Goal: Communication & Community: Answer question/provide support

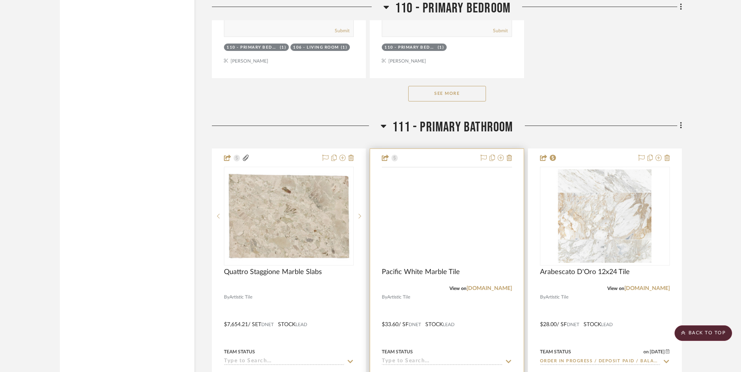
scroll to position [7764, 0]
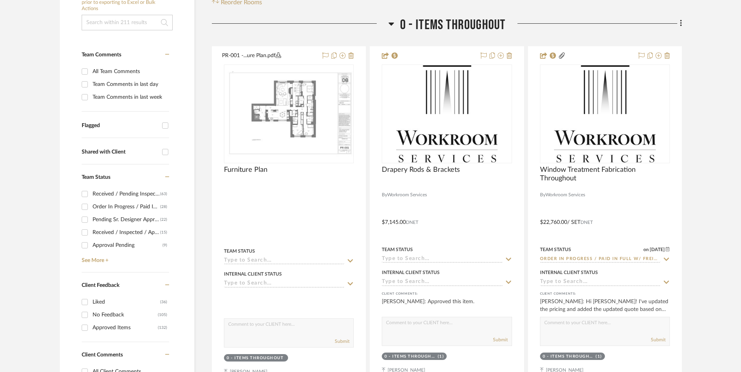
scroll to position [212, 0]
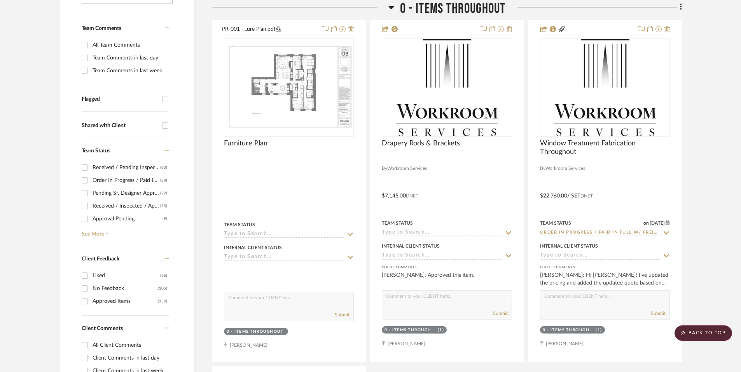
click at [100, 358] on div "Client Comments in last day" at bounding box center [130, 358] width 75 height 12
click at [91, 358] on input "Client Comments in last day" at bounding box center [85, 358] width 12 height 12
checkbox input "true"
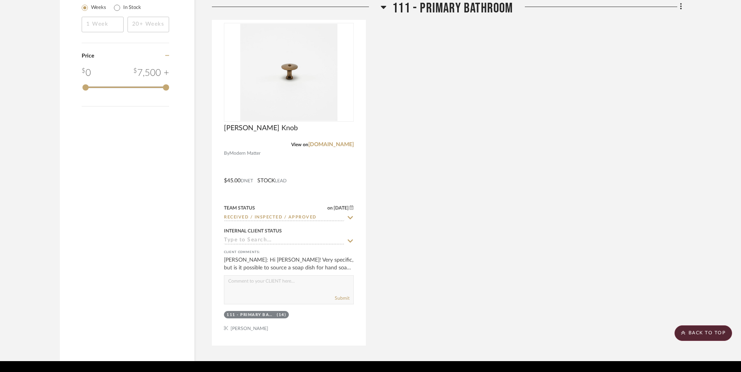
scroll to position [990, 0]
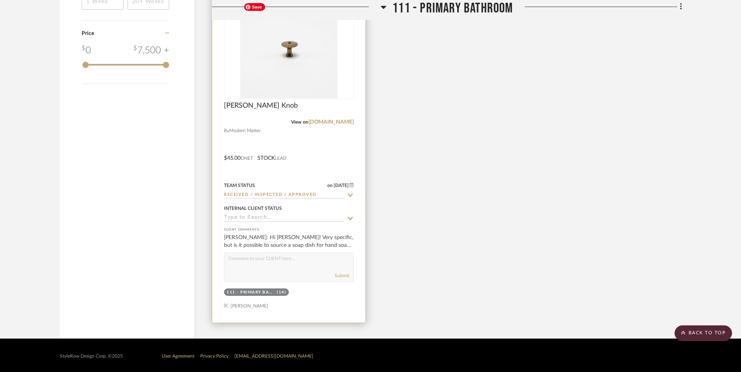
click at [298, 68] on img "0" at bounding box center [288, 49] width 97 height 97
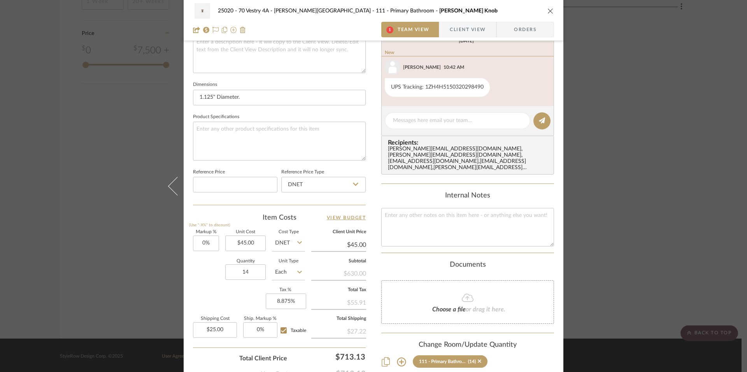
click at [463, 31] on span "Client View" at bounding box center [468, 30] width 36 height 16
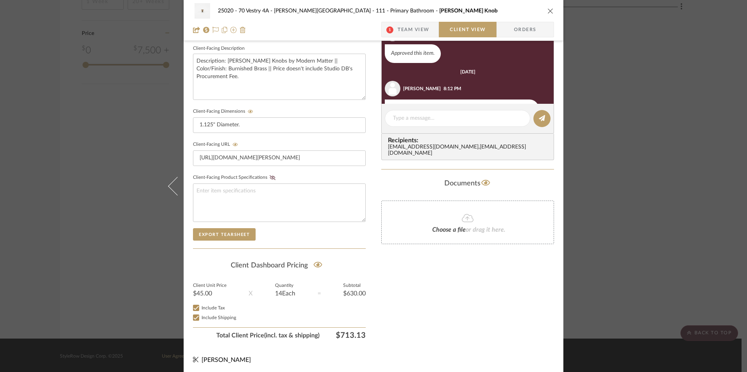
scroll to position [30, 0]
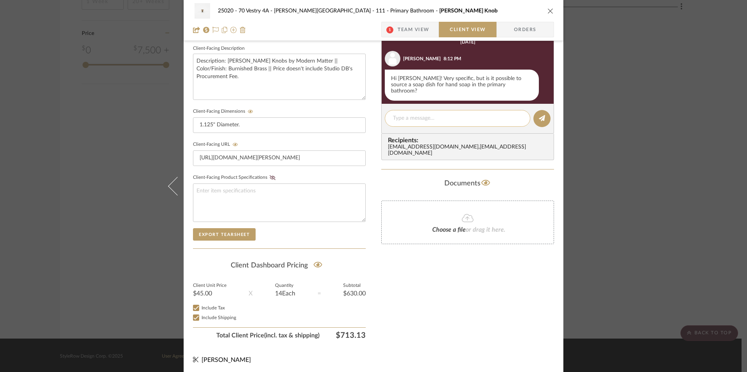
click at [445, 121] on textarea at bounding box center [457, 118] width 129 height 8
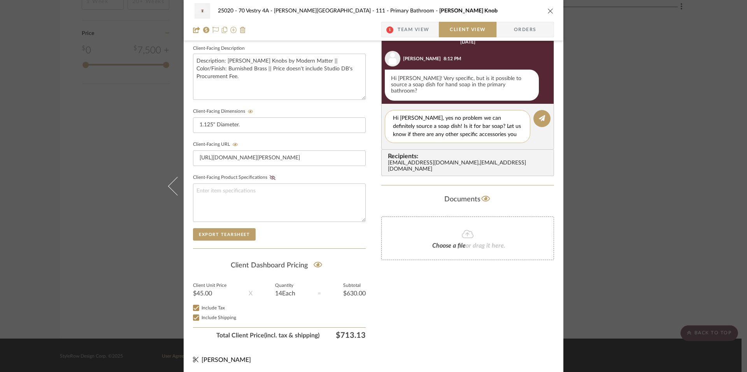
scroll to position [0, 0]
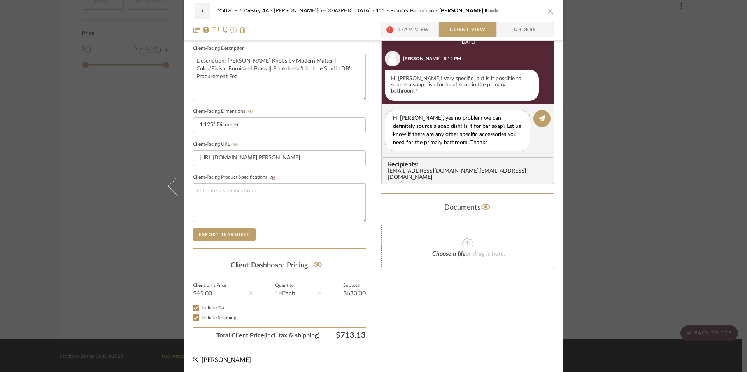
type textarea "Hi Emily, yes no problem we can definitely source a soap dish! Is it for bar so…"
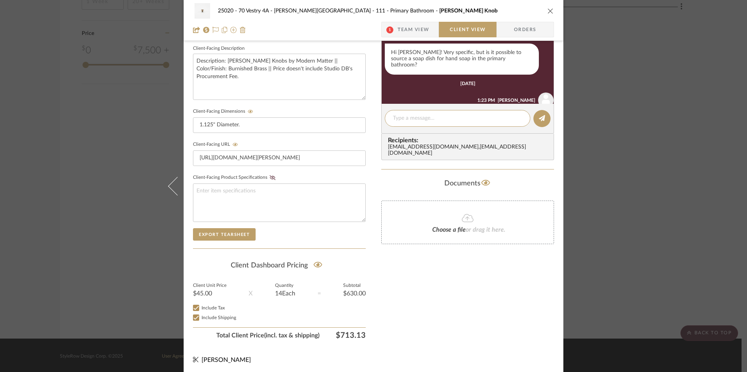
scroll to position [104, 0]
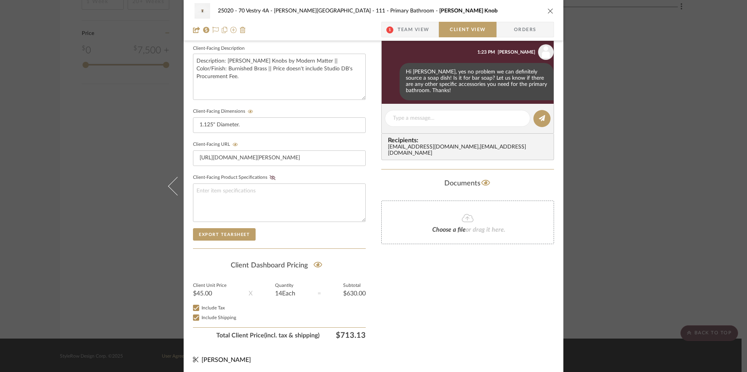
click at [738, 95] on div "25020 - 70 Vestry 4A - Grant-Stanleigh 111 - Primary Bathroom Marcelle Knob 1 T…" at bounding box center [373, 186] width 747 height 372
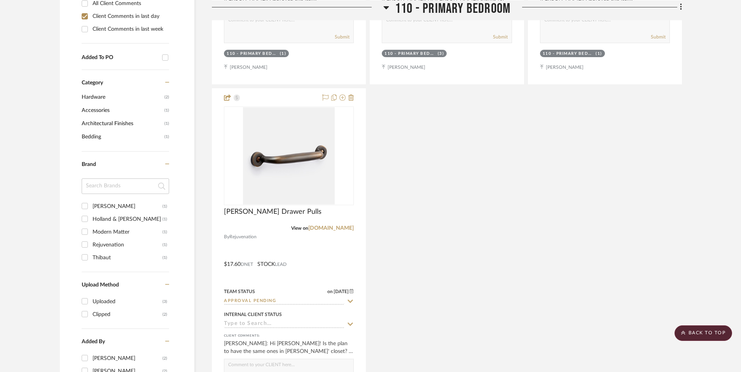
scroll to position [439, 0]
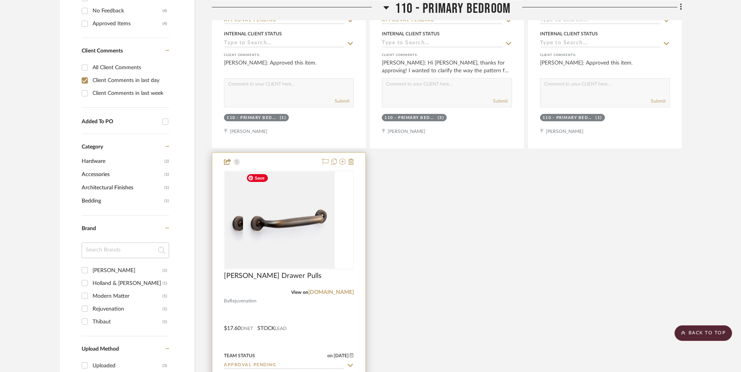
click at [268, 190] on div at bounding box center [289, 220] width 130 height 99
click at [301, 217] on img "0" at bounding box center [289, 220] width 92 height 97
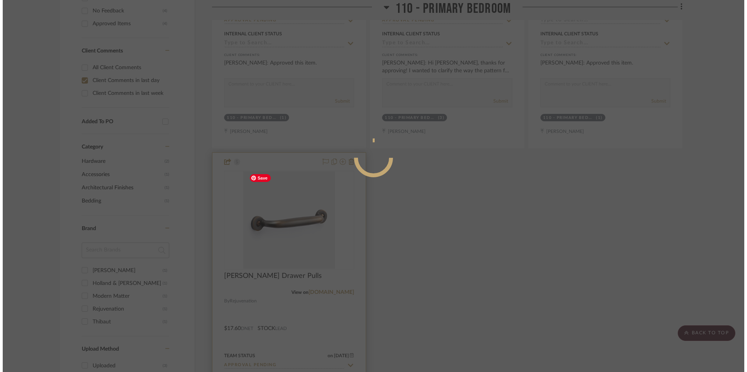
scroll to position [0, 0]
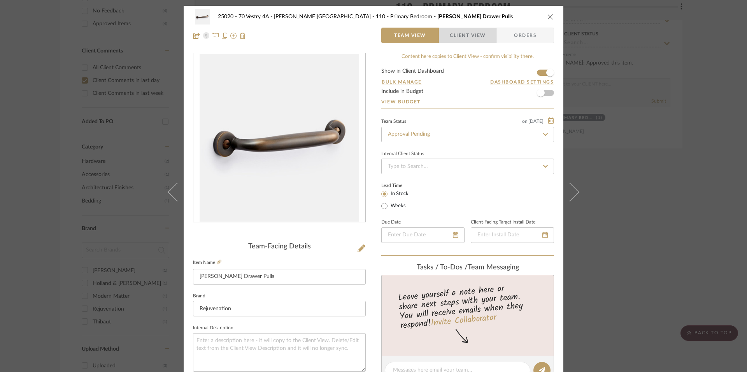
click at [457, 40] on span "Client View" at bounding box center [468, 36] width 36 height 16
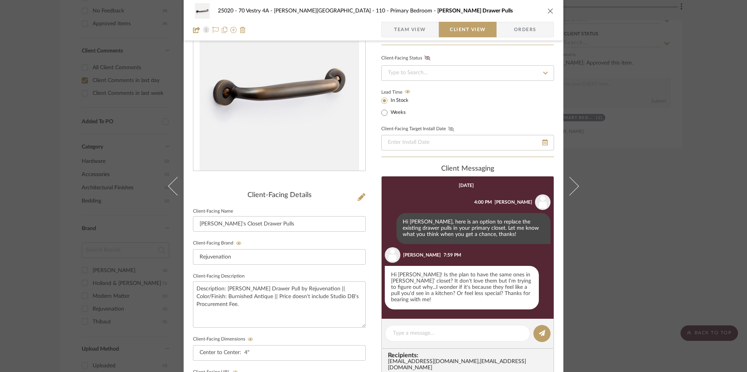
scroll to position [78, 0]
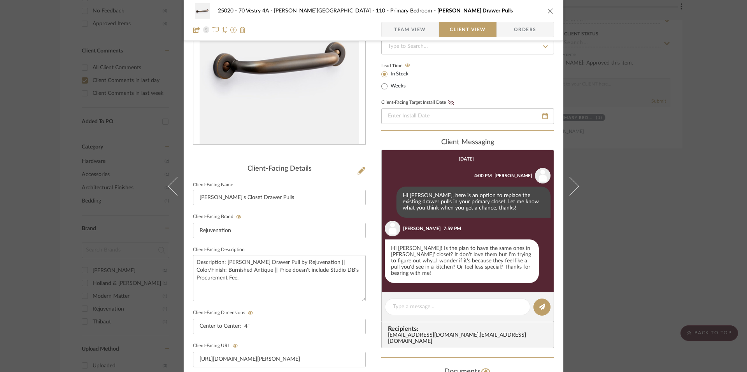
click at [413, 293] on editor-of-message at bounding box center [467, 308] width 173 height 30
click at [411, 303] on textarea at bounding box center [457, 307] width 129 height 8
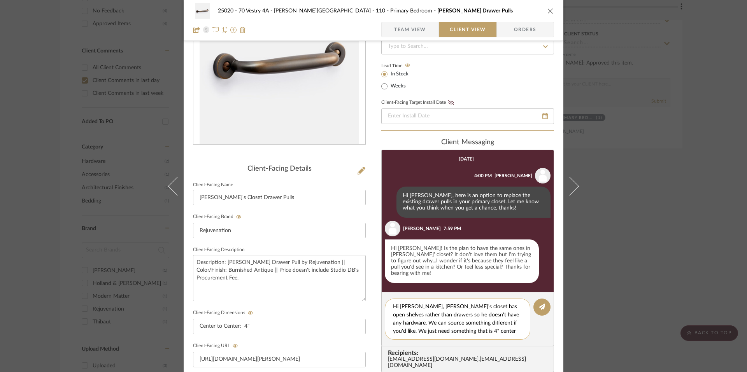
scroll to position [7, 0]
type textarea "Hi Emily, Evan's closet has open shelves rather than drawers so he doesn't have…"
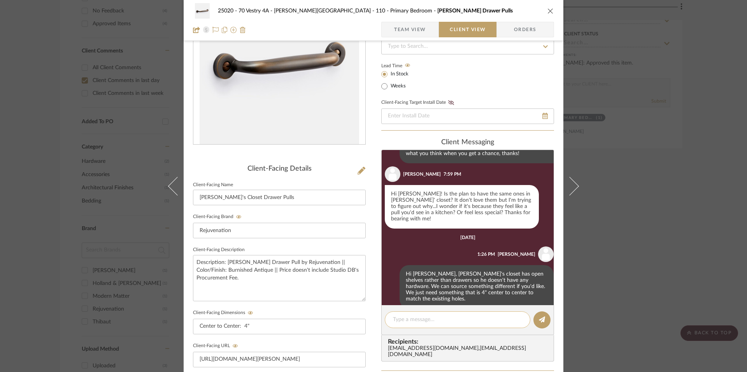
scroll to position [55, 0]
click at [649, 185] on div "25020 - 70 Vestry 4A - Grant-Stanleigh 110 - Primary Bedroom Massey Drawer Pull…" at bounding box center [373, 186] width 747 height 372
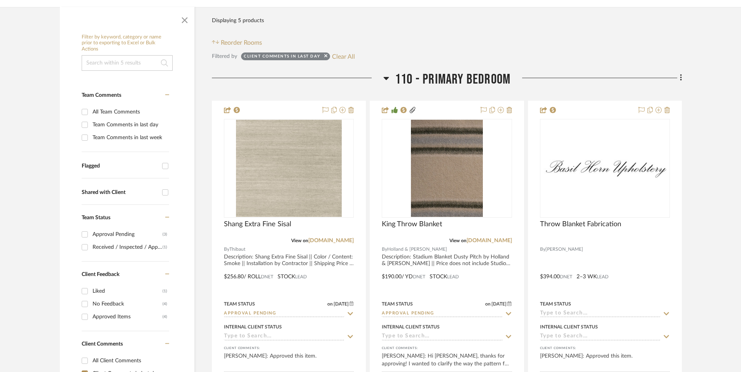
scroll to position [156, 0]
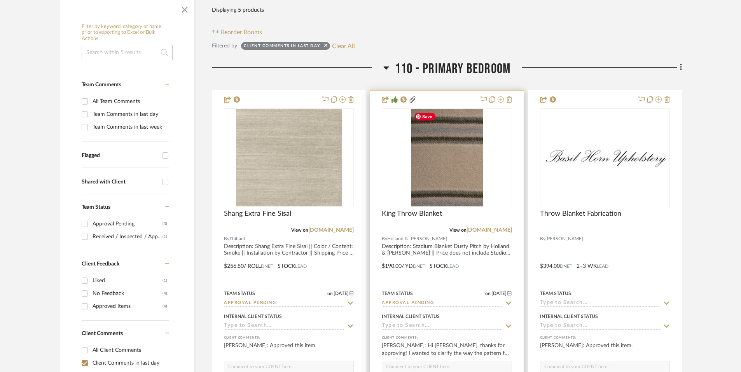
click at [453, 180] on img "0" at bounding box center [447, 157] width 72 height 97
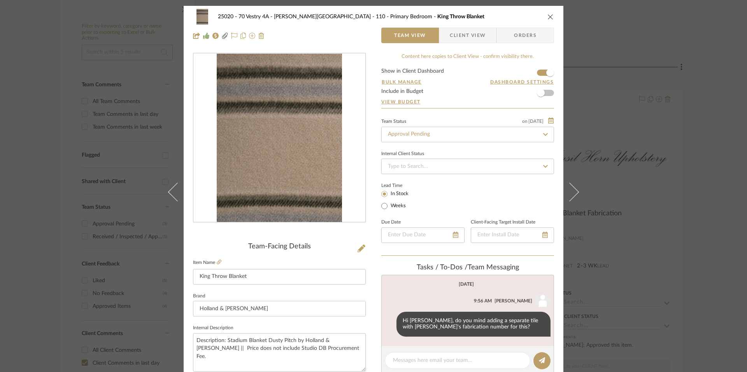
click at [455, 31] on span "Client View" at bounding box center [468, 36] width 36 height 16
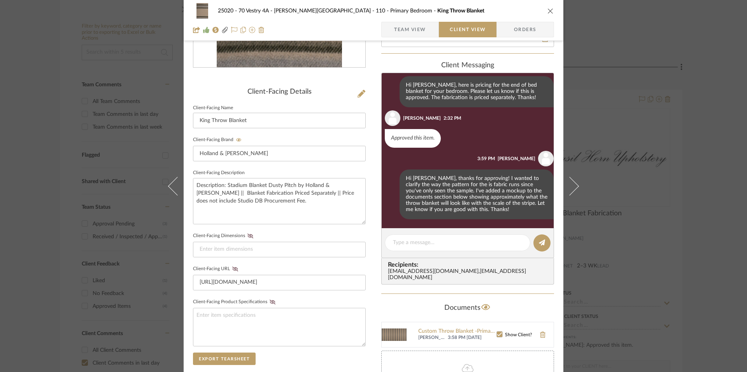
scroll to position [194, 0]
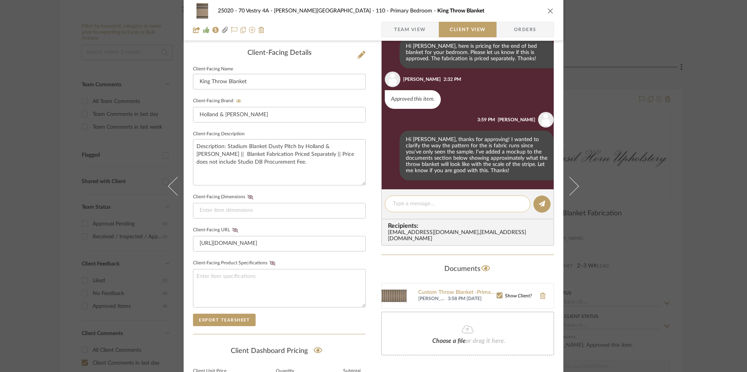
click at [449, 207] on textarea at bounding box center [457, 204] width 129 height 8
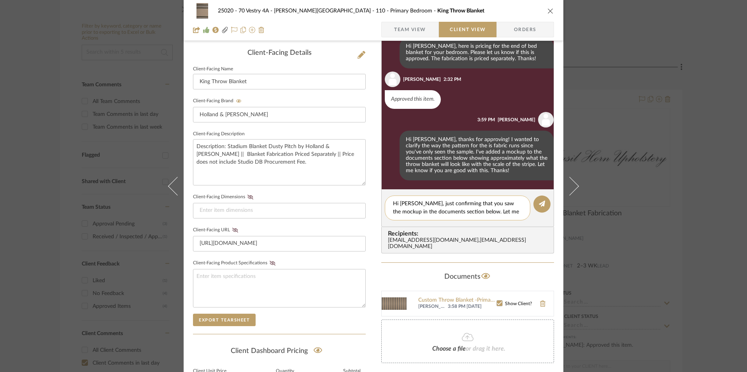
scroll to position [0, 0]
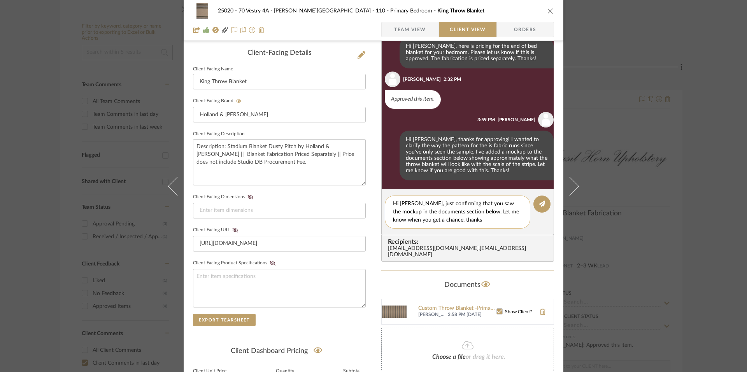
type textarea "Hi Emily, just confirming that you saw the mockup in the documents section belo…"
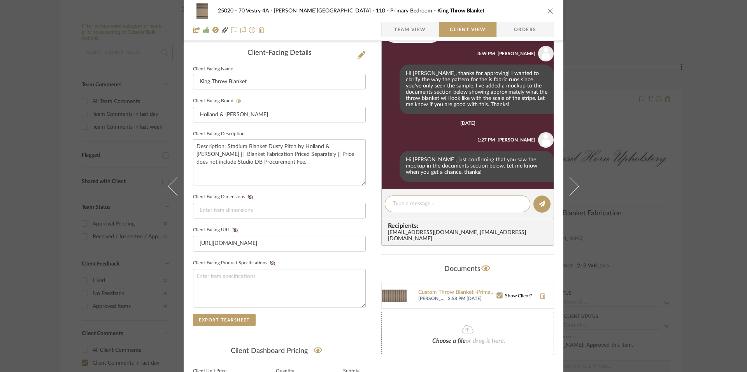
scroll to position [157, 0]
click at [691, 186] on div "25020 - 70 Vestry 4A - Grant-Stanleigh 110 - Primary Bedroom King Throw Blanket…" at bounding box center [373, 186] width 747 height 372
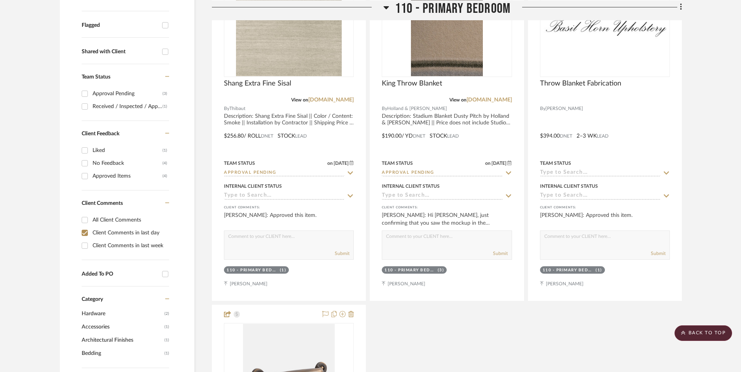
scroll to position [0, 0]
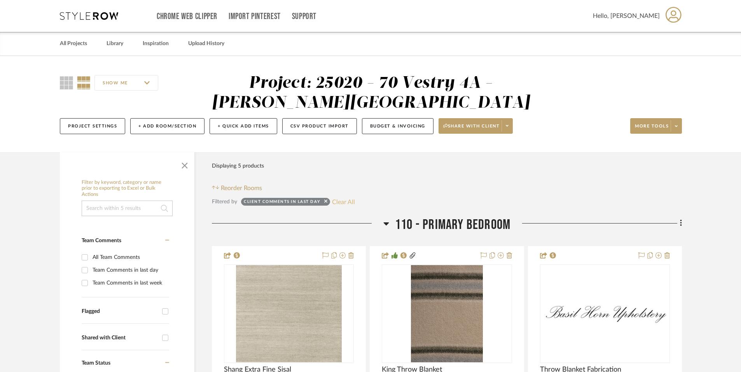
click at [346, 199] on button "Clear All" at bounding box center [343, 202] width 23 height 10
checkbox input "false"
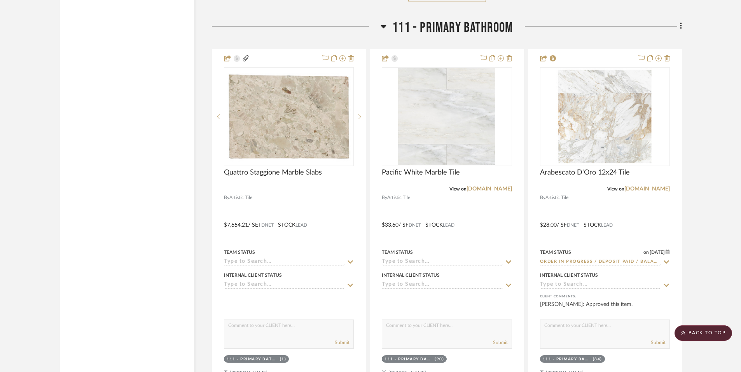
scroll to position [7843, 0]
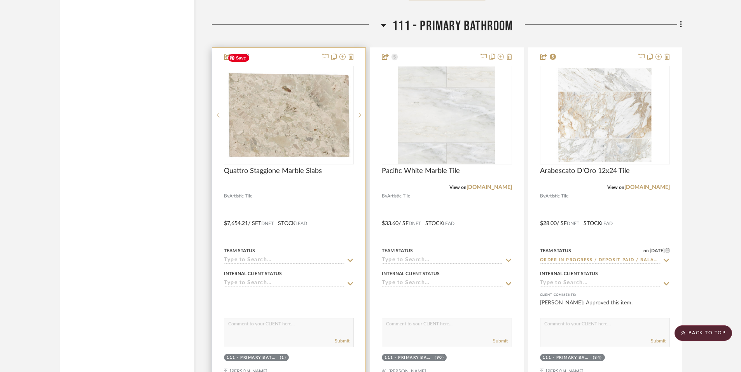
click at [0, 0] on img at bounding box center [0, 0] width 0 height 0
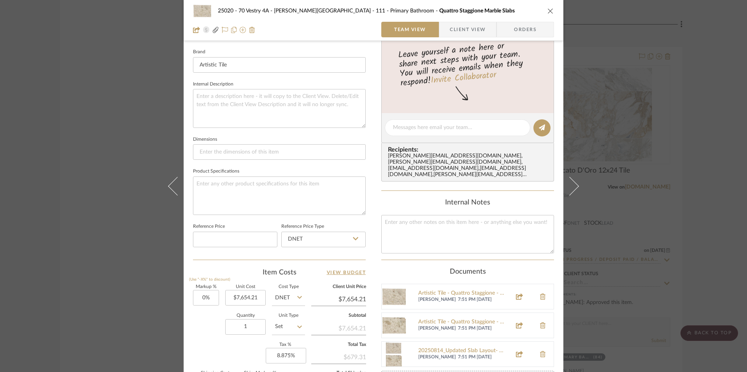
scroll to position [245, 0]
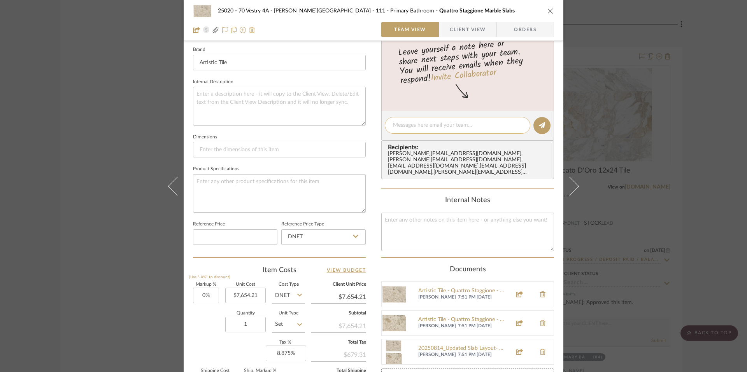
click at [445, 127] on textarea at bounding box center [457, 125] width 129 height 8
click at [459, 25] on span "Client View" at bounding box center [468, 30] width 36 height 16
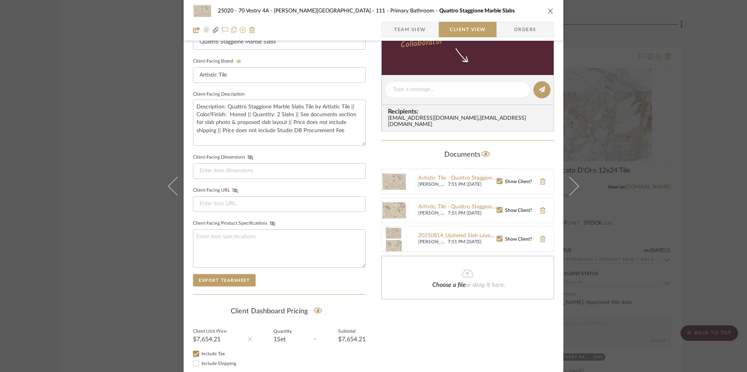
scroll to position [215, 0]
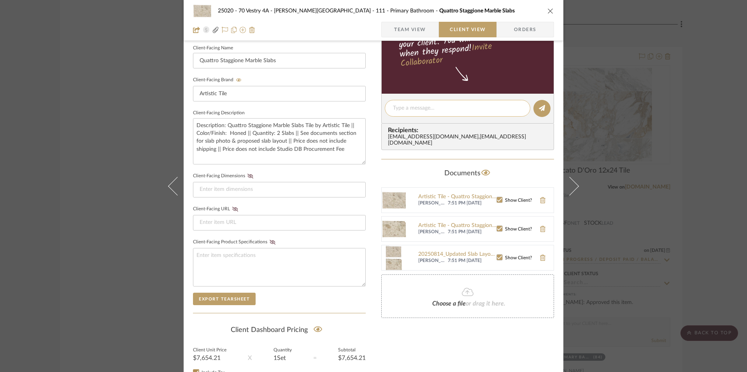
click at [425, 110] on textarea at bounding box center [457, 108] width 129 height 8
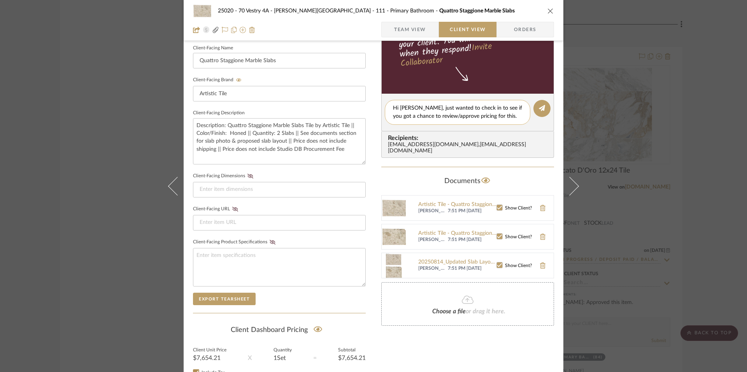
scroll to position [0, 0]
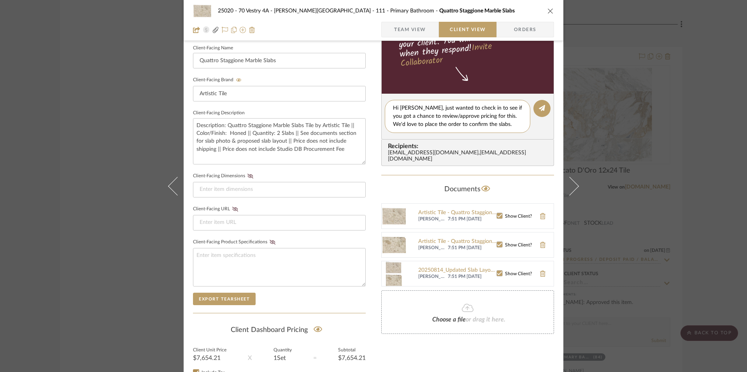
drag, startPoint x: 513, startPoint y: 126, endPoint x: 371, endPoint y: 108, distance: 143.1
click at [371, 108] on div "25020 - 70 Vestry 4A - Grant-Stanleigh 111 - Primary Bathroom Quattro Staggione…" at bounding box center [374, 115] width 380 height 648
type textarea "Hi Emily, just wanted to check in to see if you got a chance to review/approve …"
click at [545, 105] on button at bounding box center [541, 108] width 17 height 17
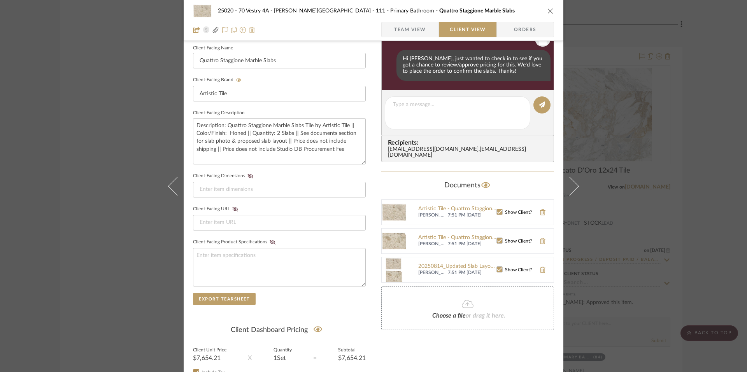
click at [681, 160] on div "25020 - 70 Vestry 4A - Grant-Stanleigh 111 - Primary Bathroom Quattro Staggione…" at bounding box center [373, 186] width 747 height 372
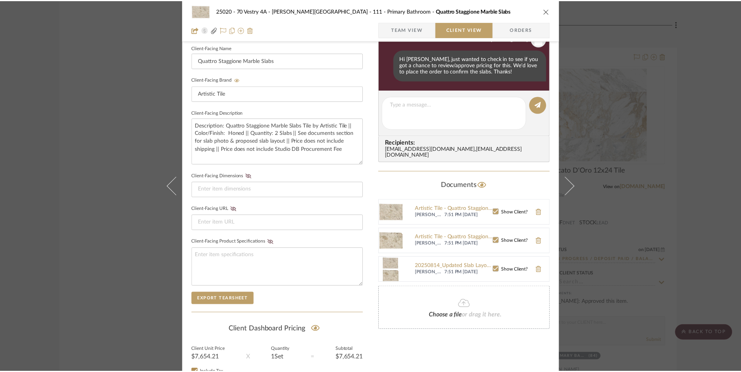
scroll to position [7843, 0]
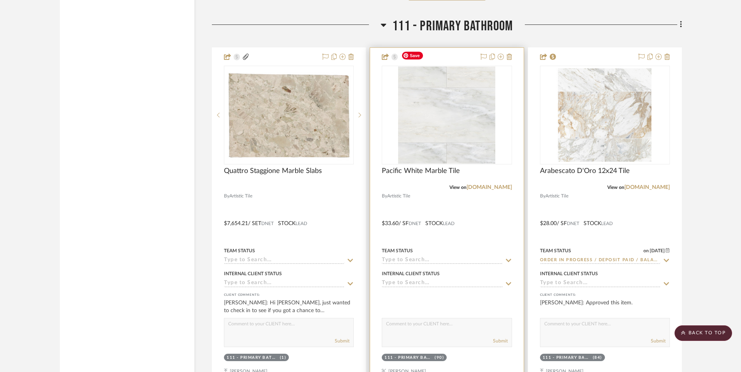
click at [0, 0] on img at bounding box center [0, 0] width 0 height 0
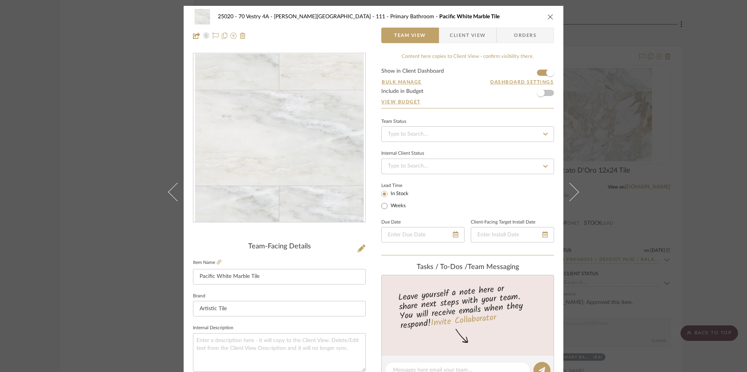
click at [477, 36] on span "Client View" at bounding box center [468, 36] width 36 height 16
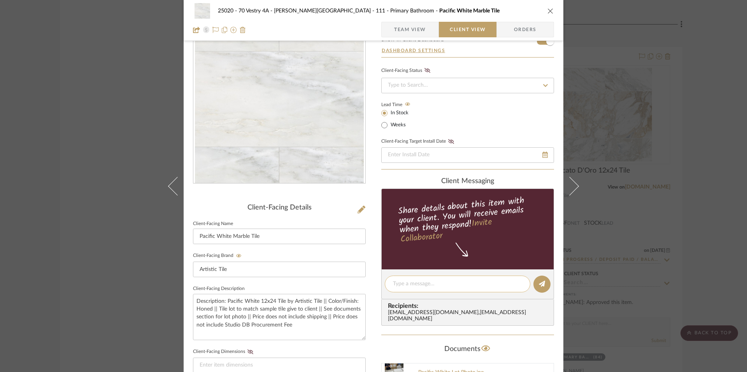
scroll to position [61, 0]
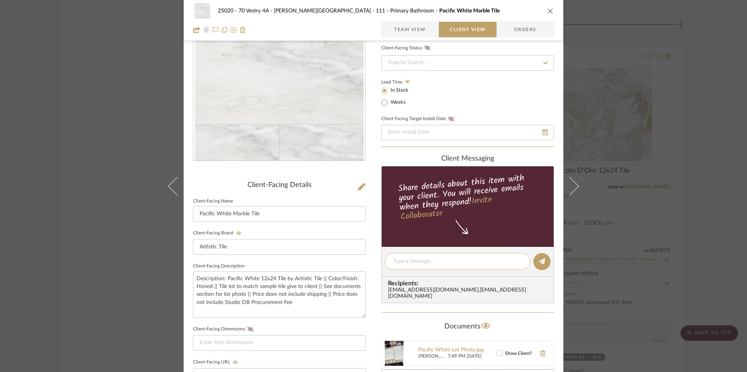
click at [411, 256] on div at bounding box center [457, 261] width 145 height 17
click at [411, 263] on textarea at bounding box center [457, 262] width 129 height 8
paste textarea "Hi Emily, just wanted to check in to see if you got a chance to review/approve …"
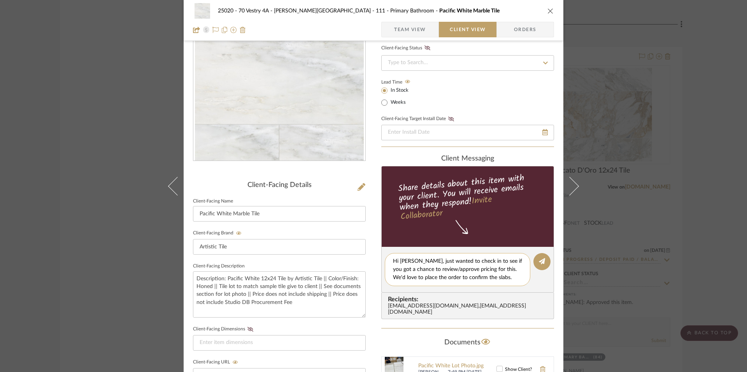
drag, startPoint x: 508, startPoint y: 280, endPoint x: 487, endPoint y: 270, distance: 23.0
click at [487, 270] on textarea "Hi Emily, just wanted to check in to see if you got a chance to review/approve …" at bounding box center [457, 270] width 129 height 25
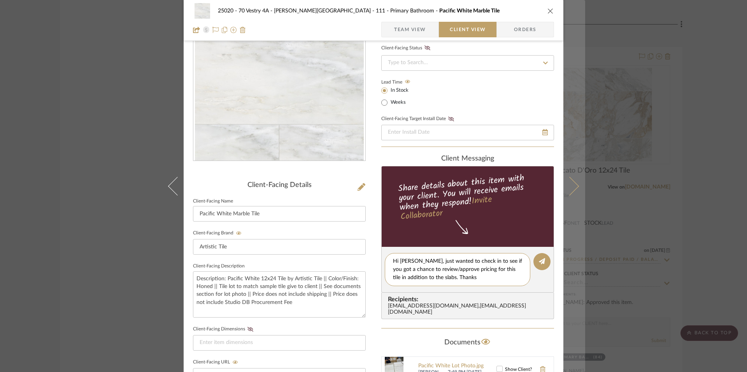
type textarea "Hi Emily, just wanted to check in to see if you got a chance to review/approve …"
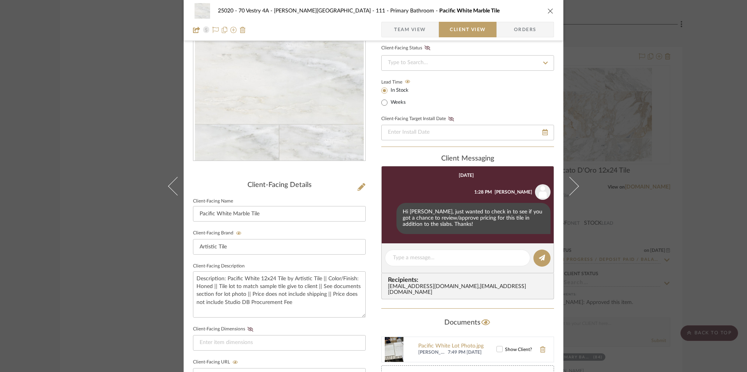
click at [657, 107] on div "25020 - 70 Vestry 4A - Grant-Stanleigh 111 - Primary Bathroom Pacific White Mar…" at bounding box center [373, 186] width 747 height 372
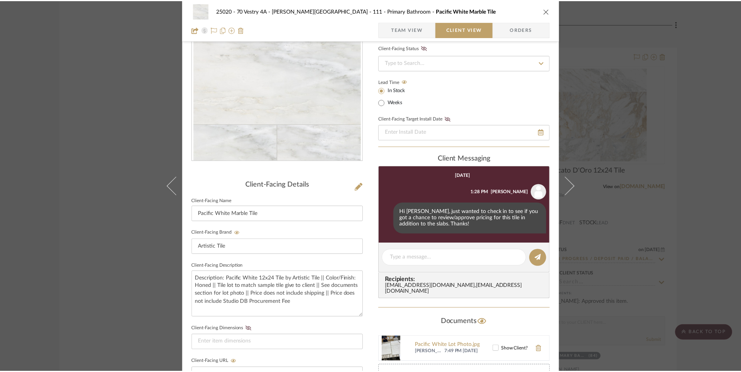
scroll to position [7843, 0]
